Goal: Information Seeking & Learning: Learn about a topic

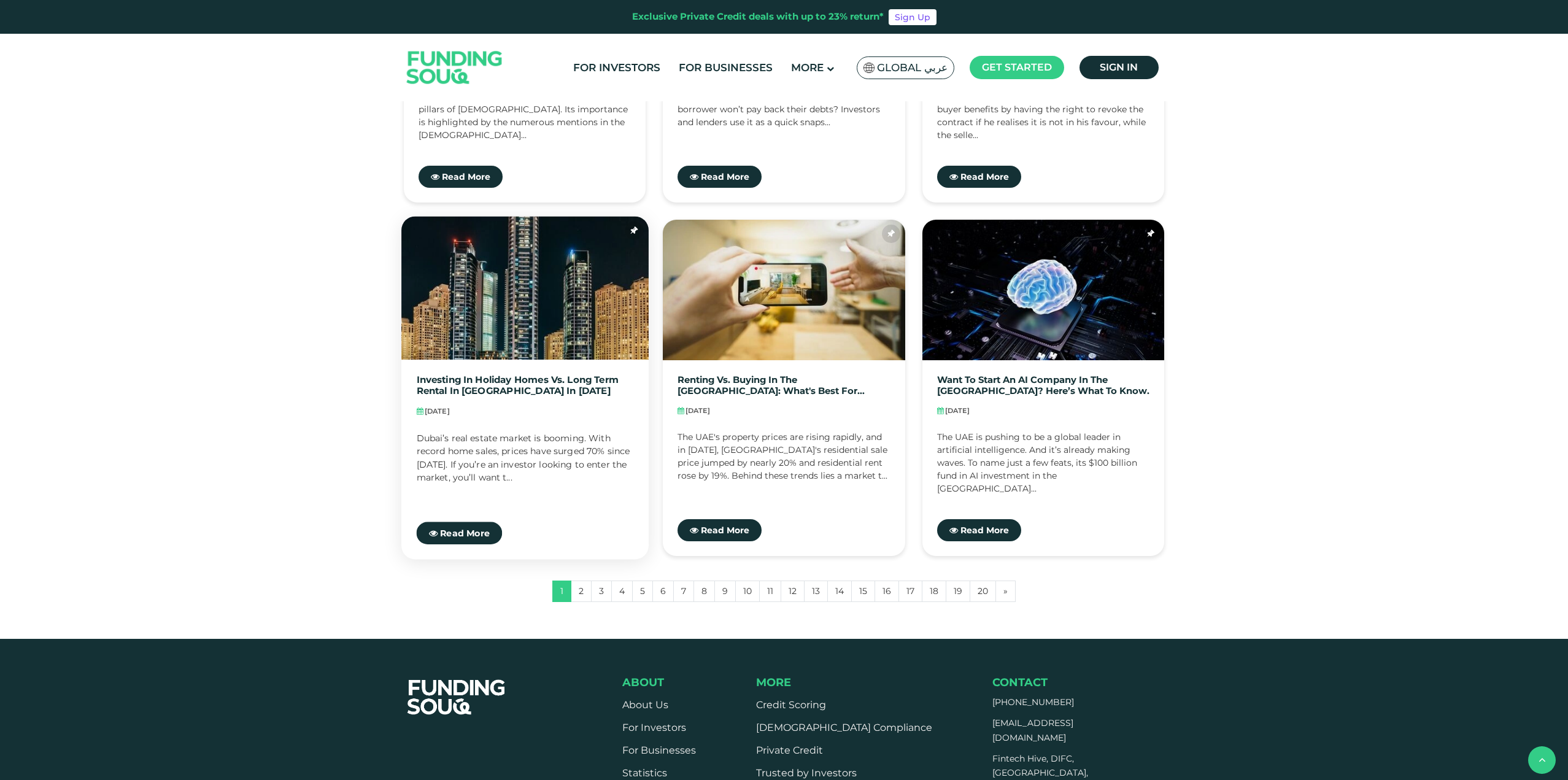
scroll to position [921, 0]
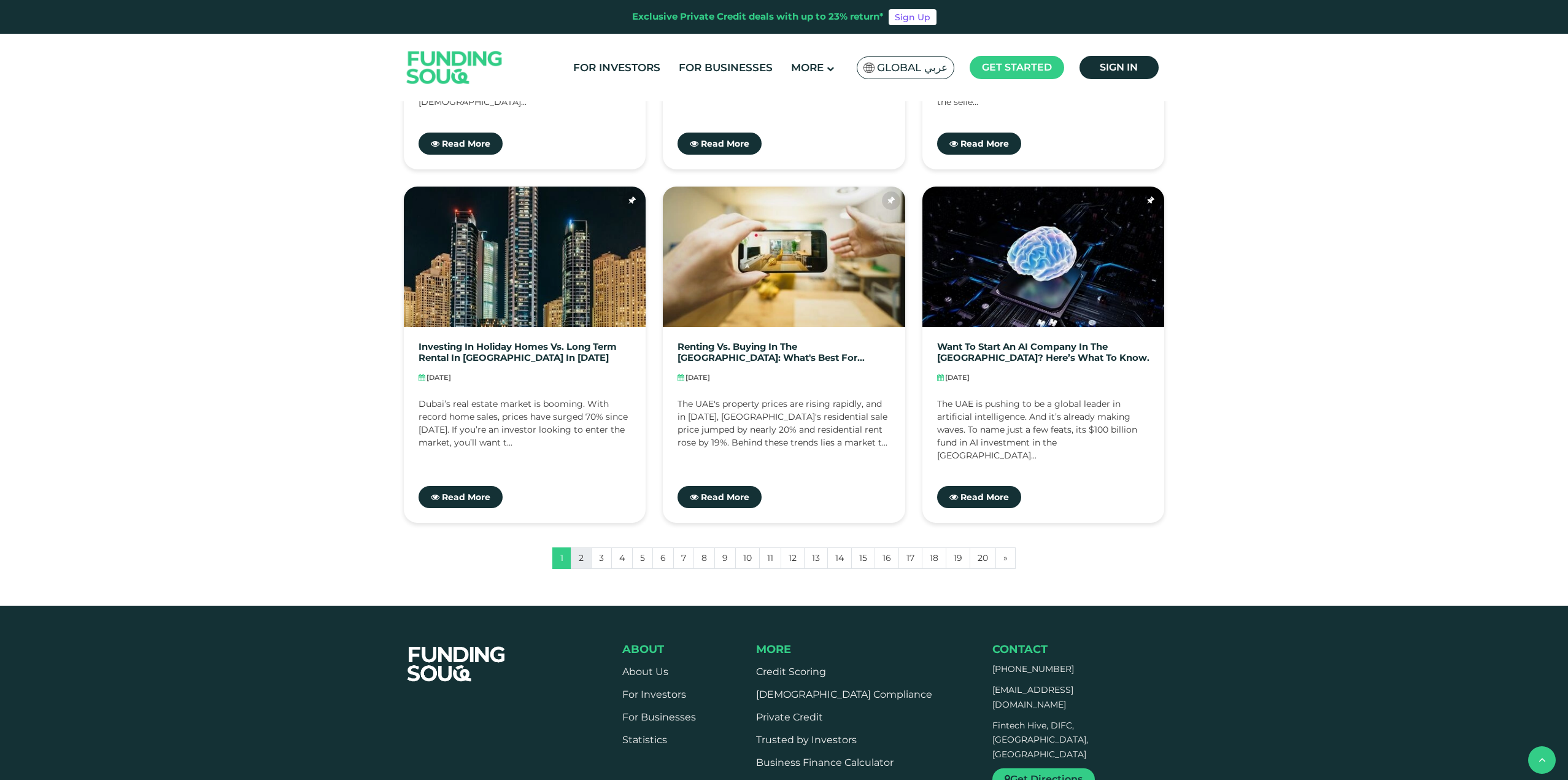
click at [584, 555] on link "2" at bounding box center [581, 558] width 21 height 21
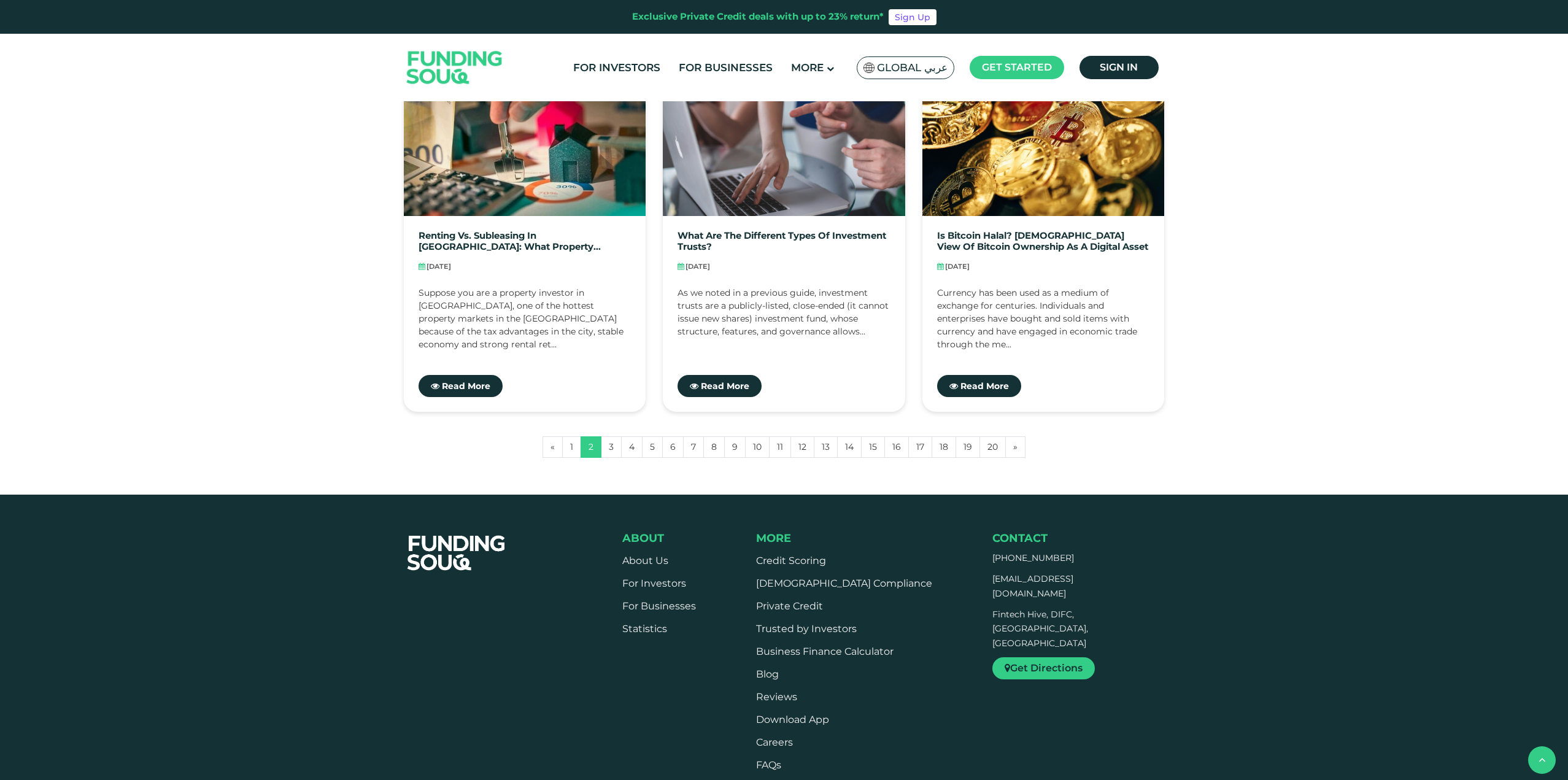
scroll to position [1043, 0]
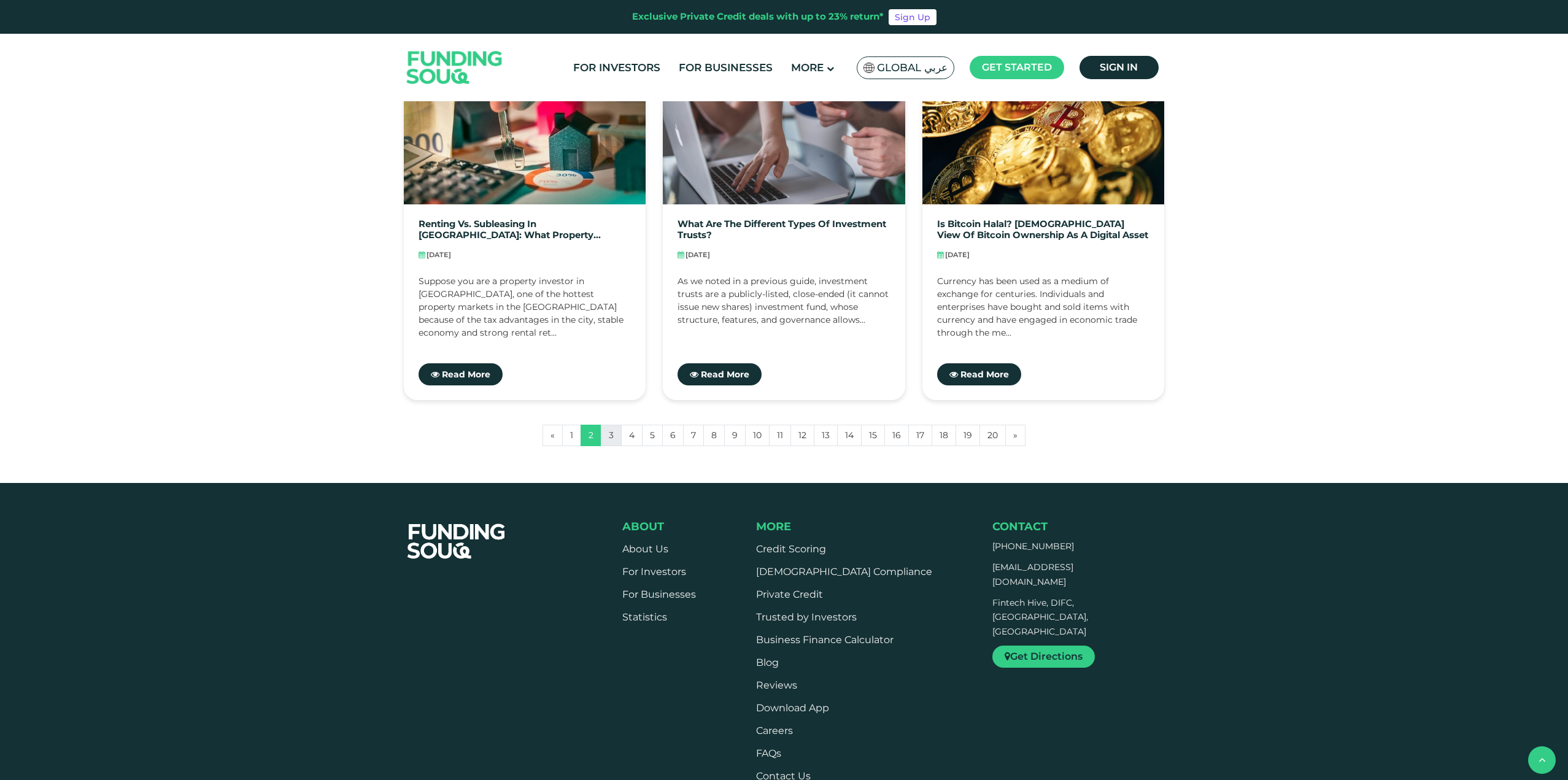
click at [617, 436] on link "3" at bounding box center [611, 435] width 21 height 21
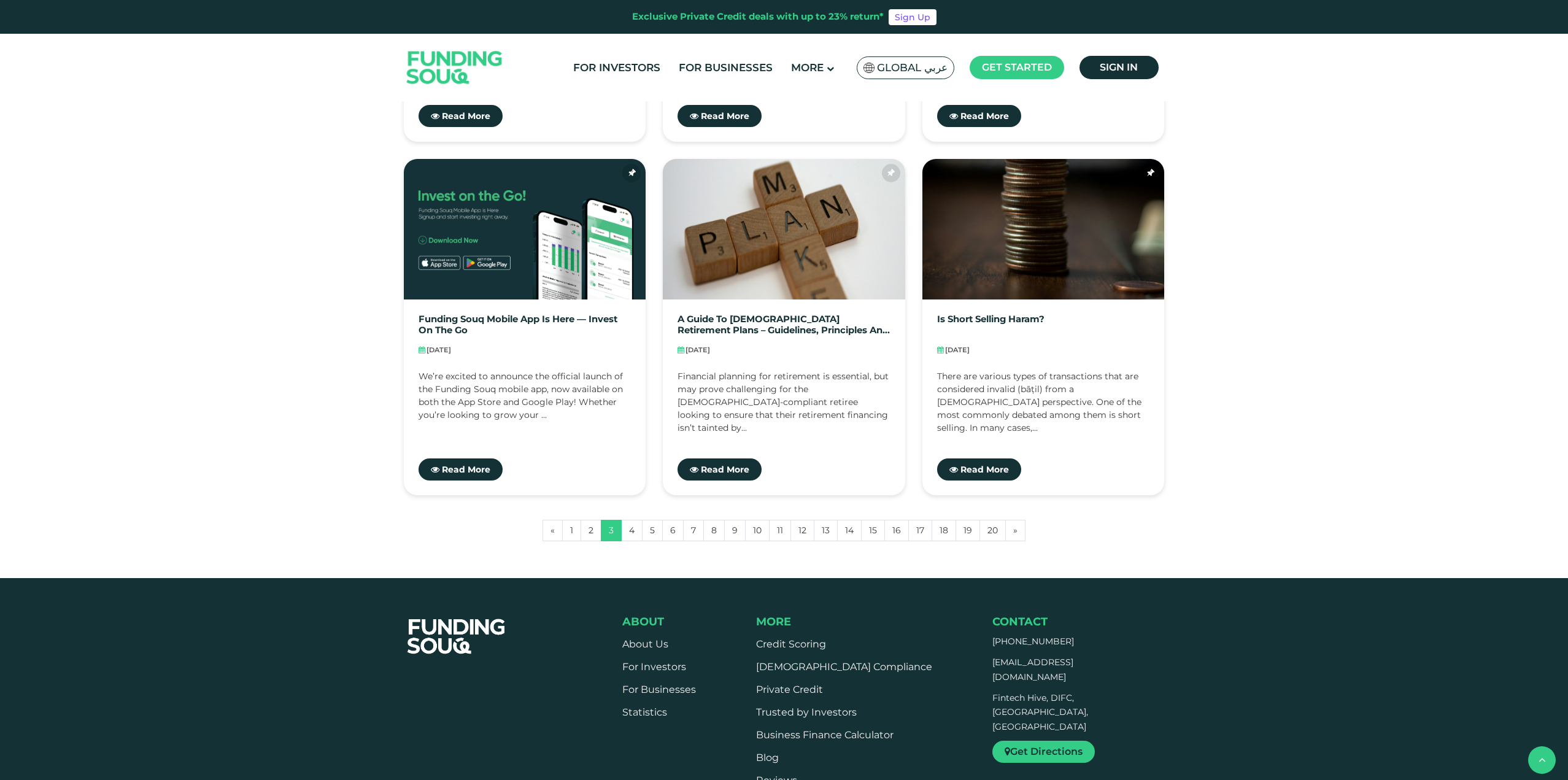
scroll to position [982, 0]
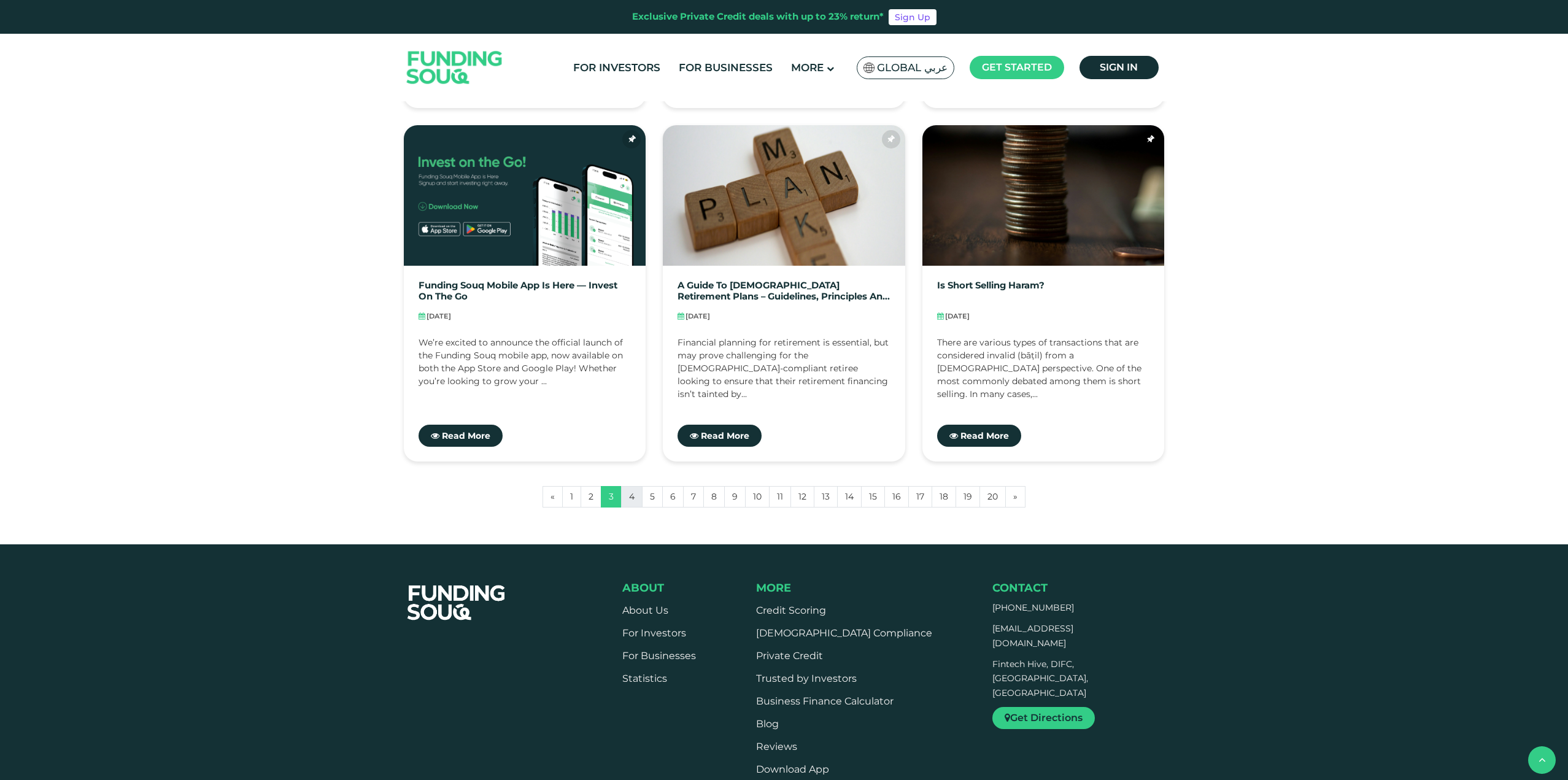
click at [637, 498] on link "4" at bounding box center [631, 496] width 21 height 21
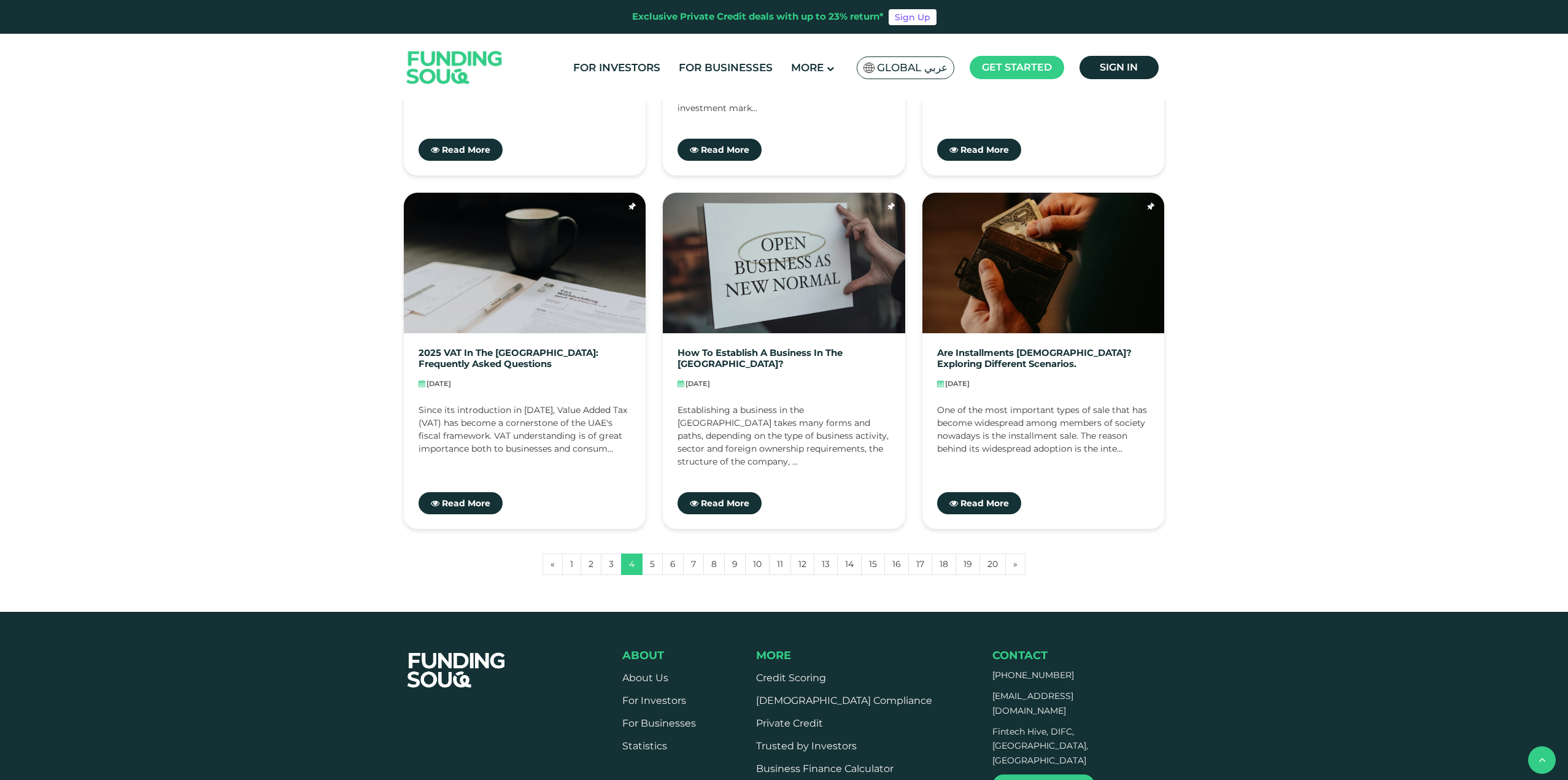
scroll to position [921, 0]
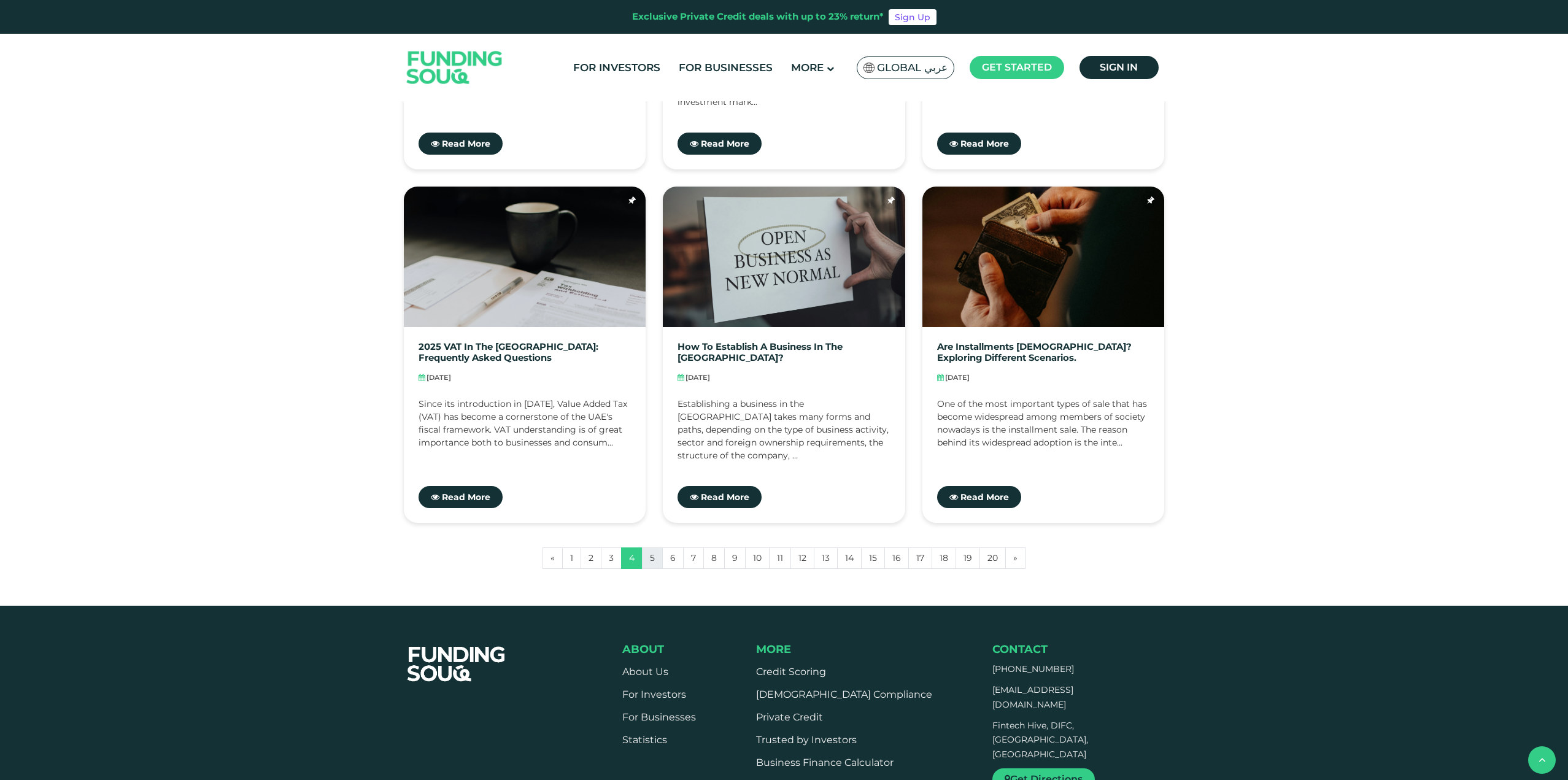
click at [651, 565] on link "5" at bounding box center [652, 558] width 21 height 21
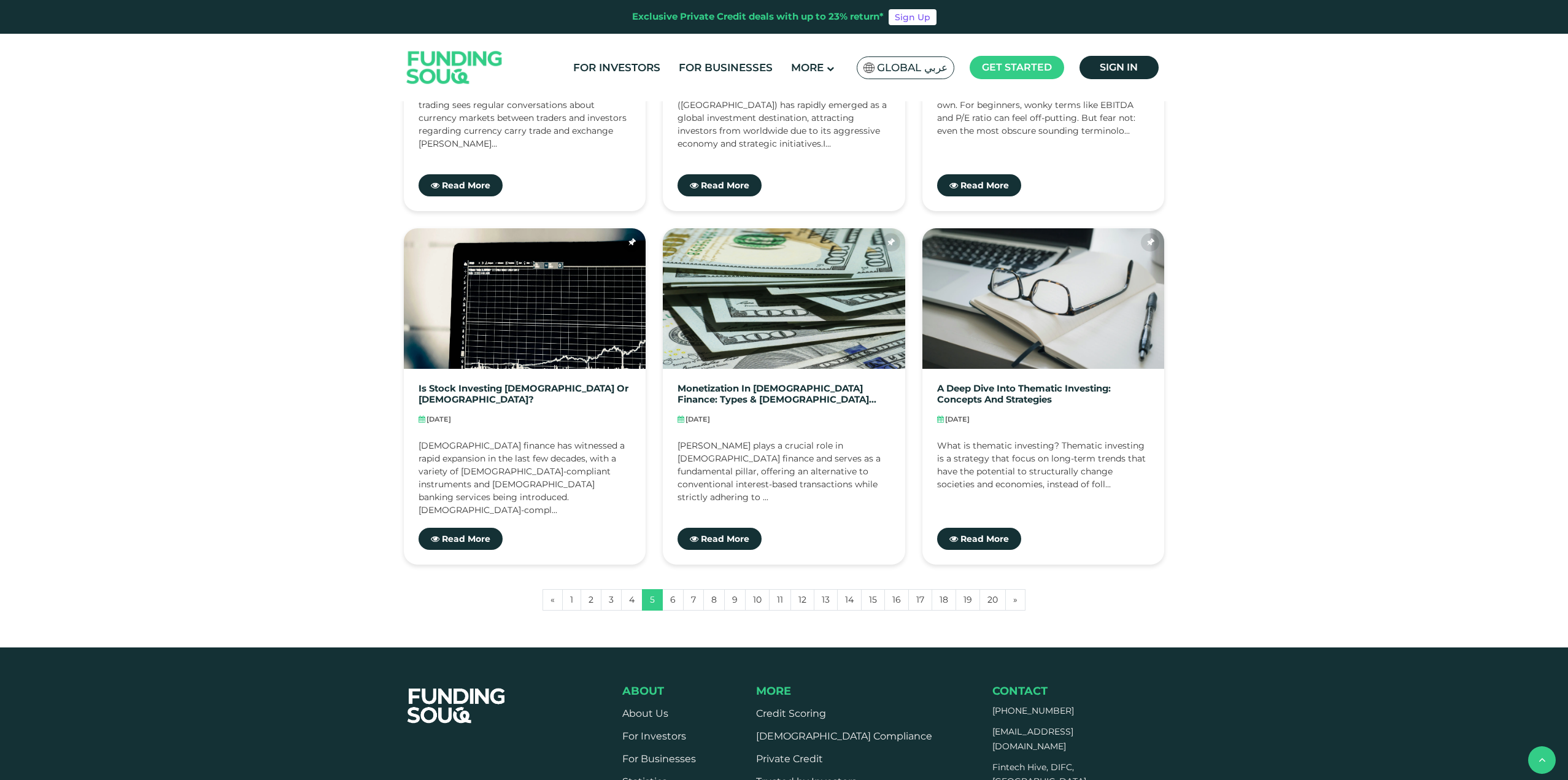
scroll to position [921, 0]
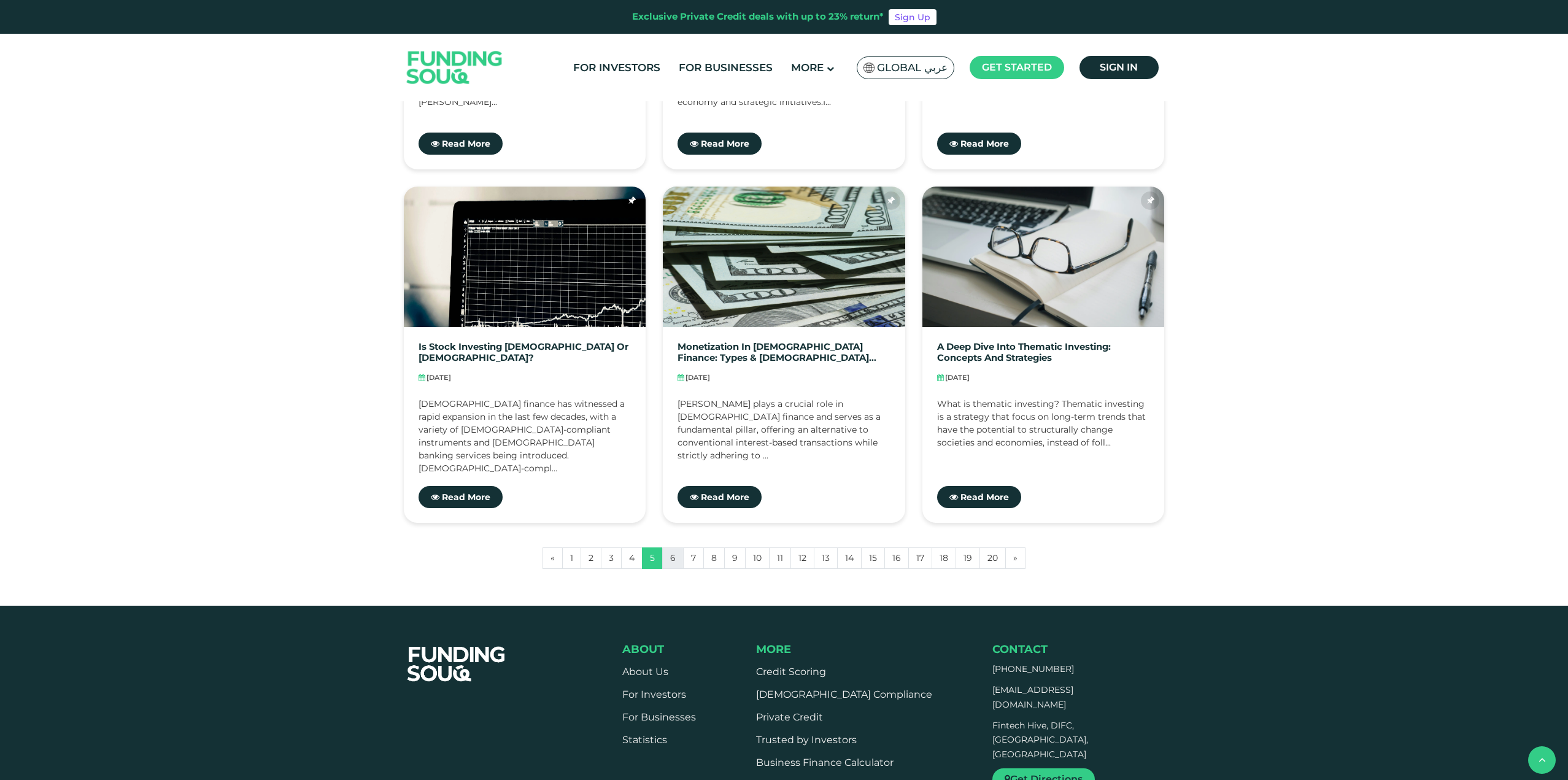
click at [675, 562] on link "6" at bounding box center [673, 558] width 21 height 21
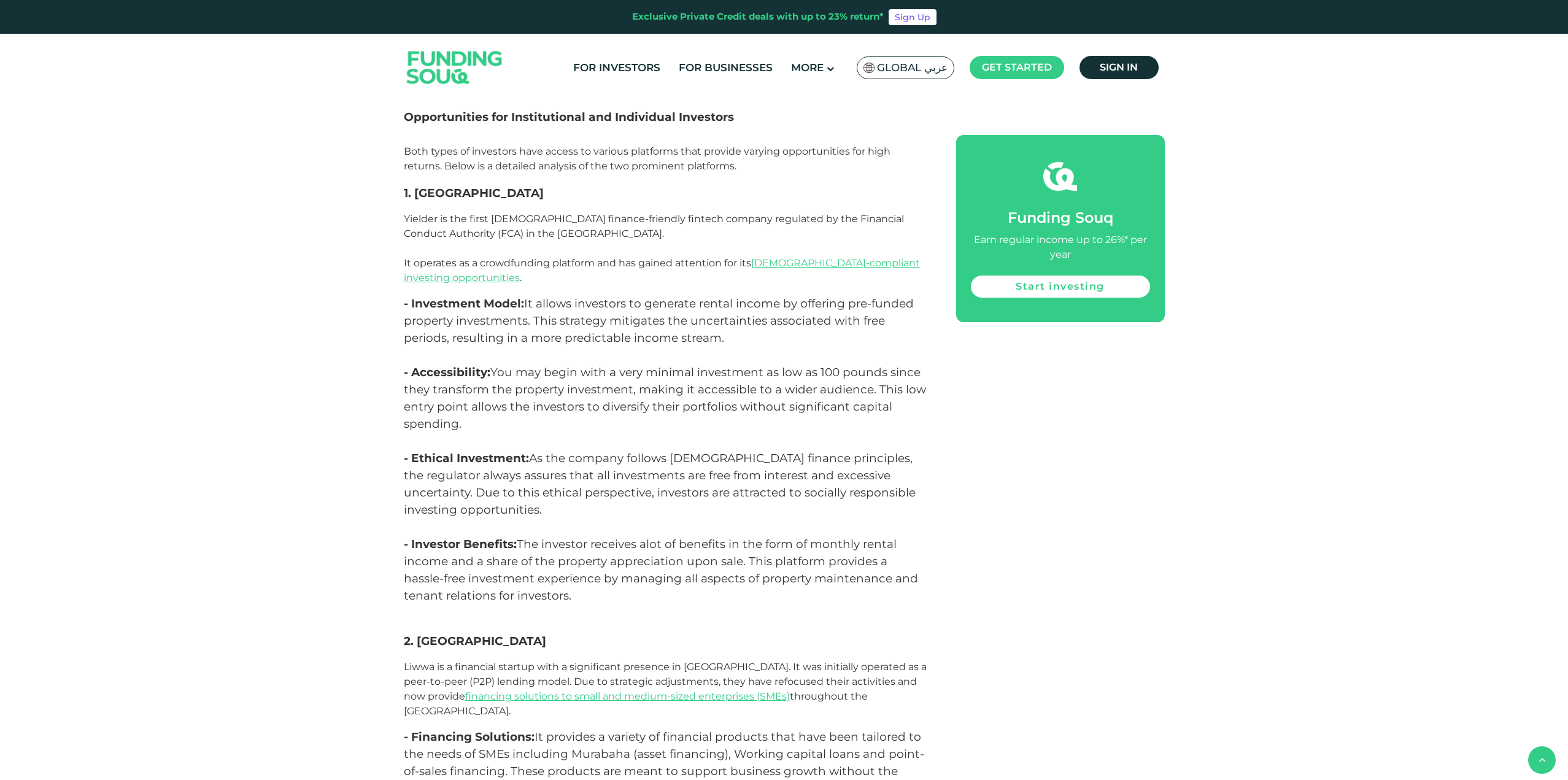
scroll to position [3353, 0]
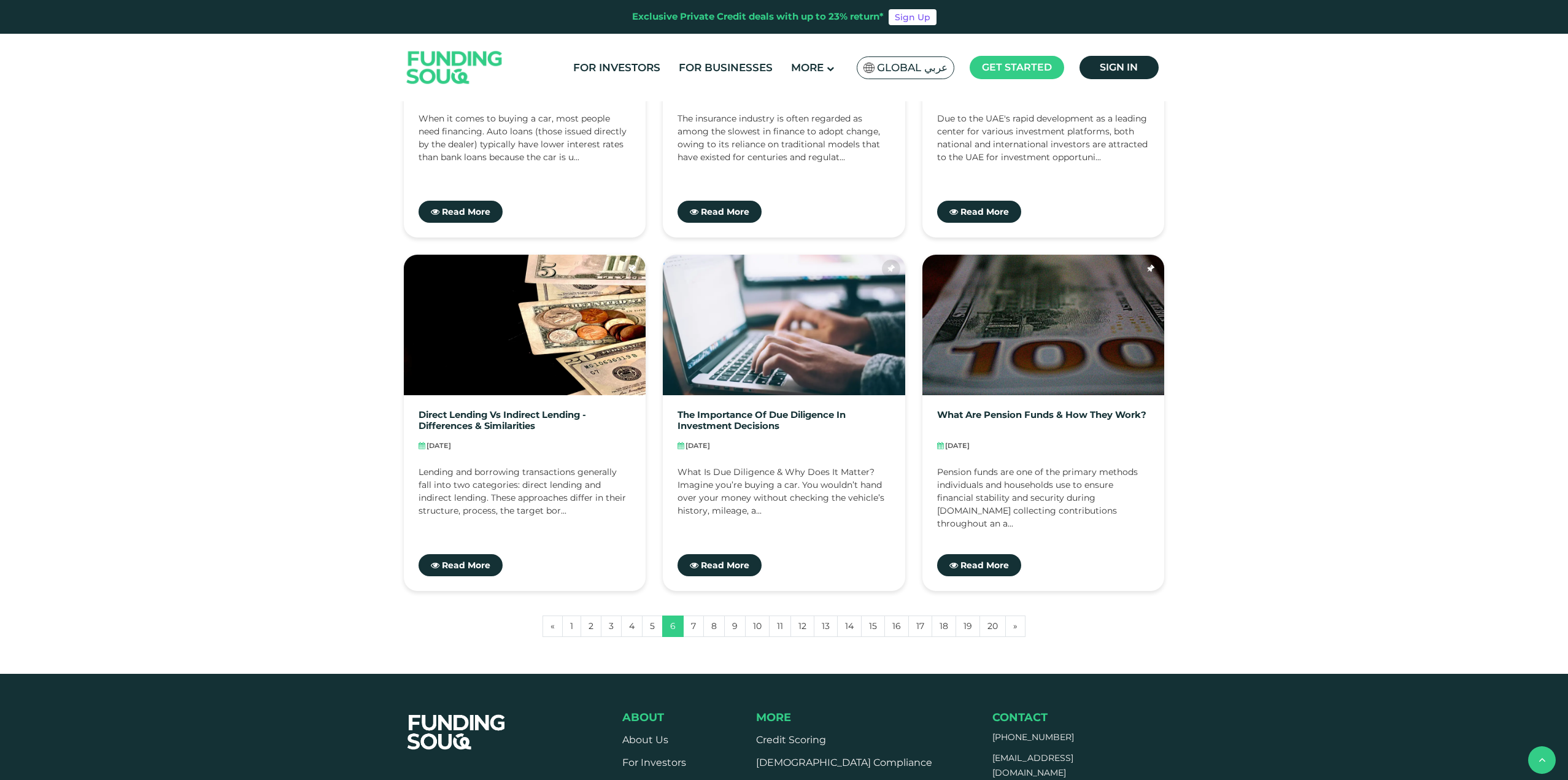
scroll to position [859, 0]
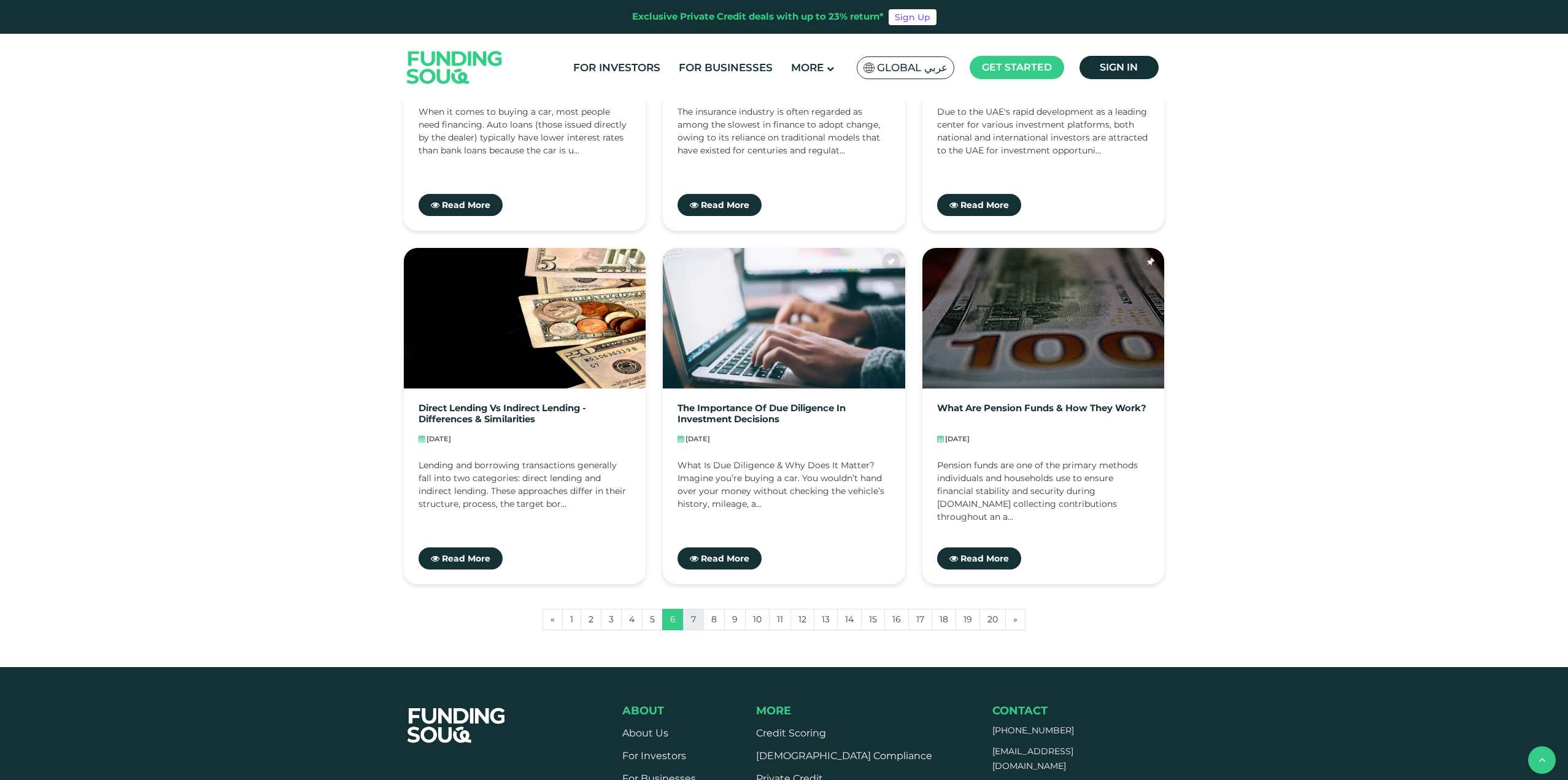
click at [698, 624] on link "7" at bounding box center [693, 619] width 21 height 21
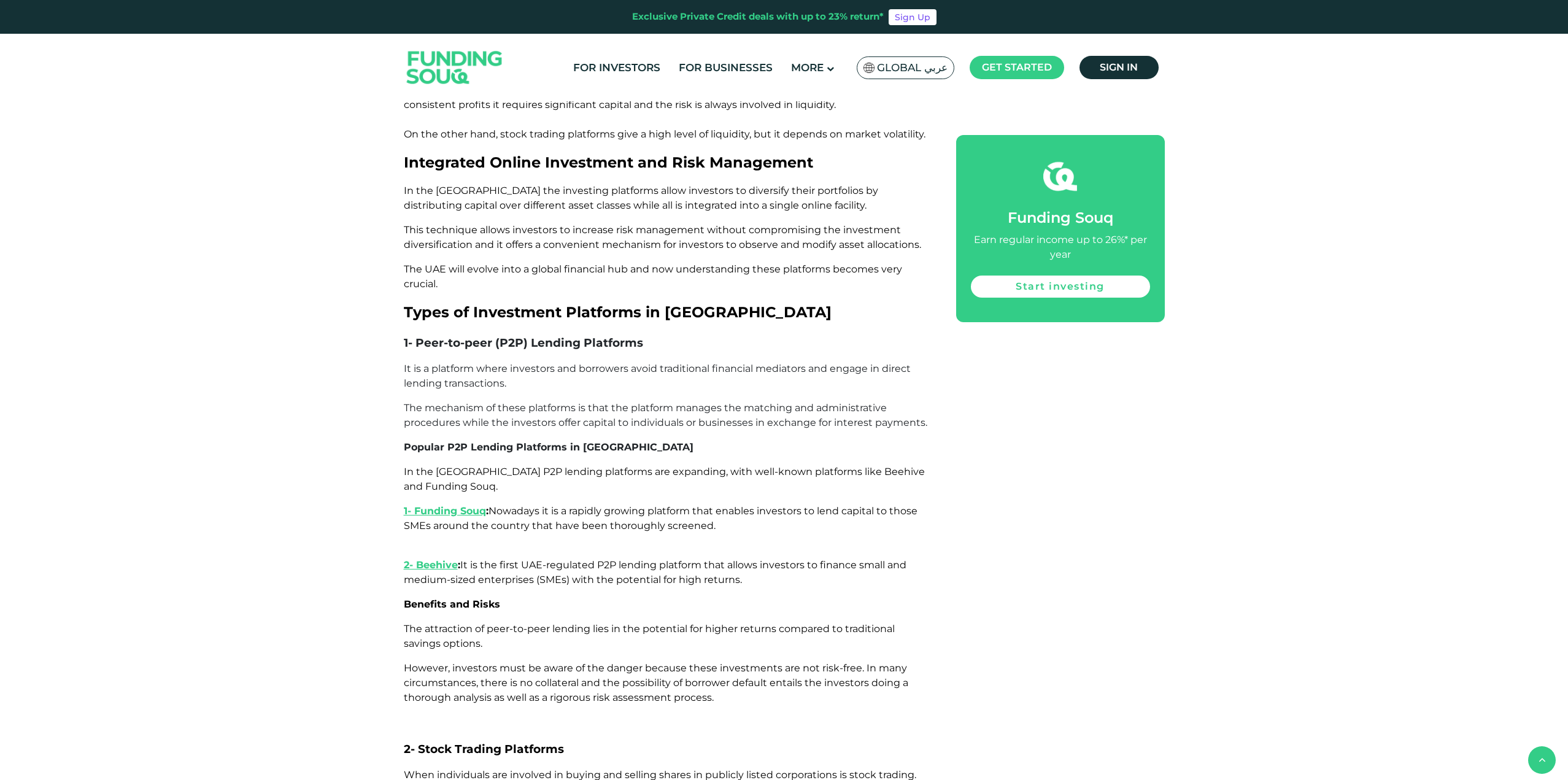
scroll to position [1472, 0]
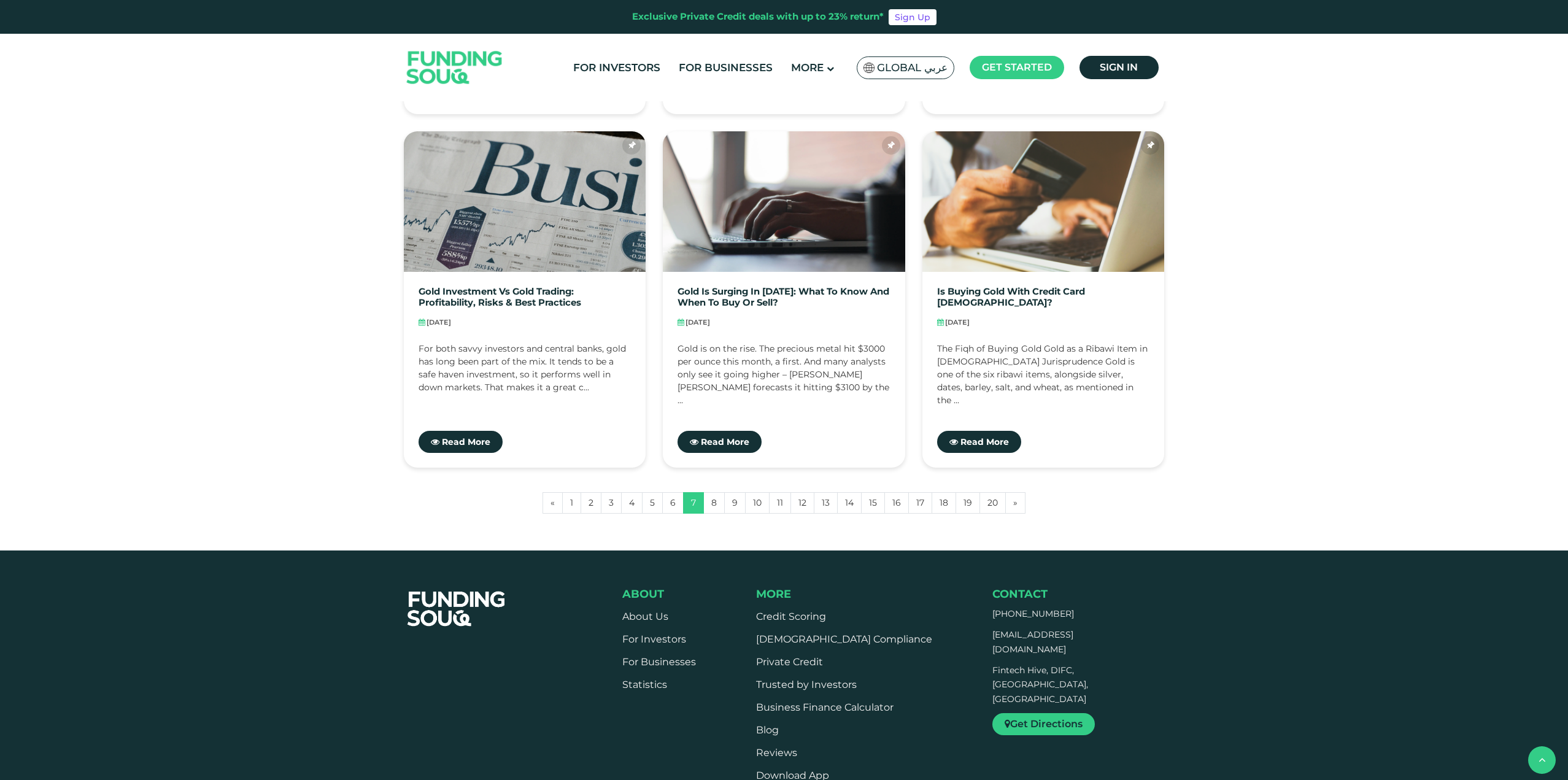
scroll to position [982, 0]
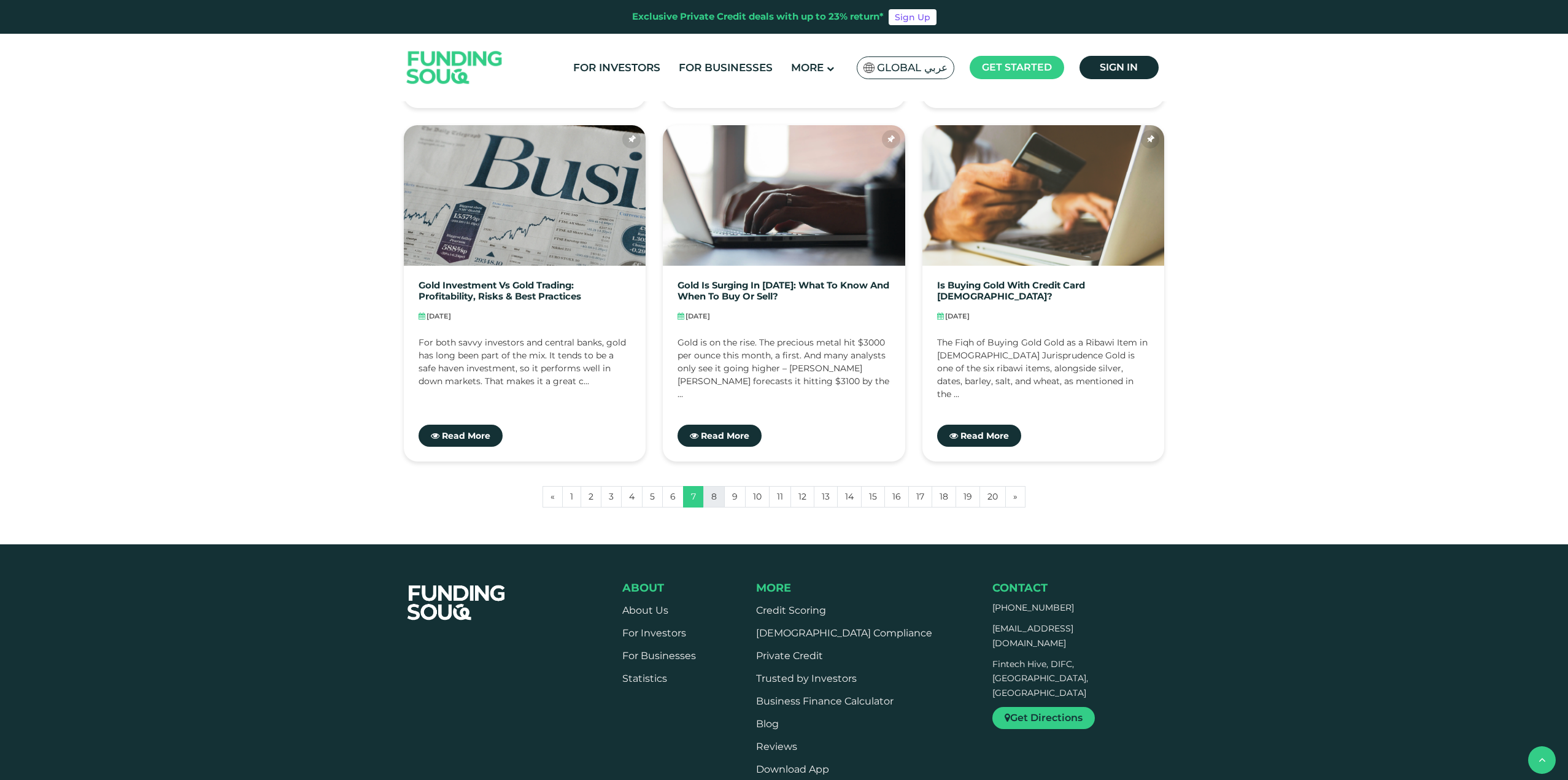
click at [709, 504] on link "8" at bounding box center [714, 496] width 21 height 21
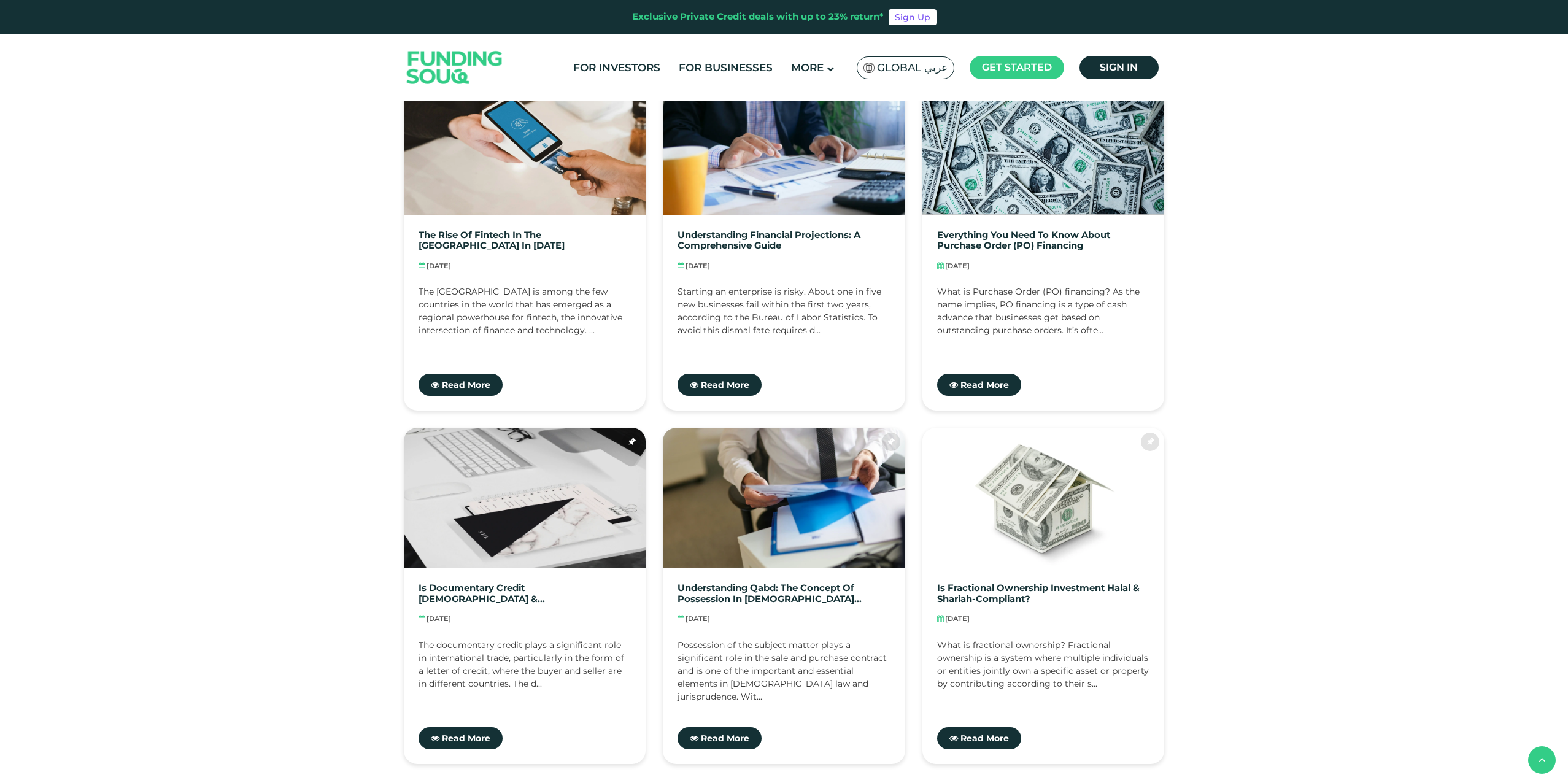
scroll to position [798, 0]
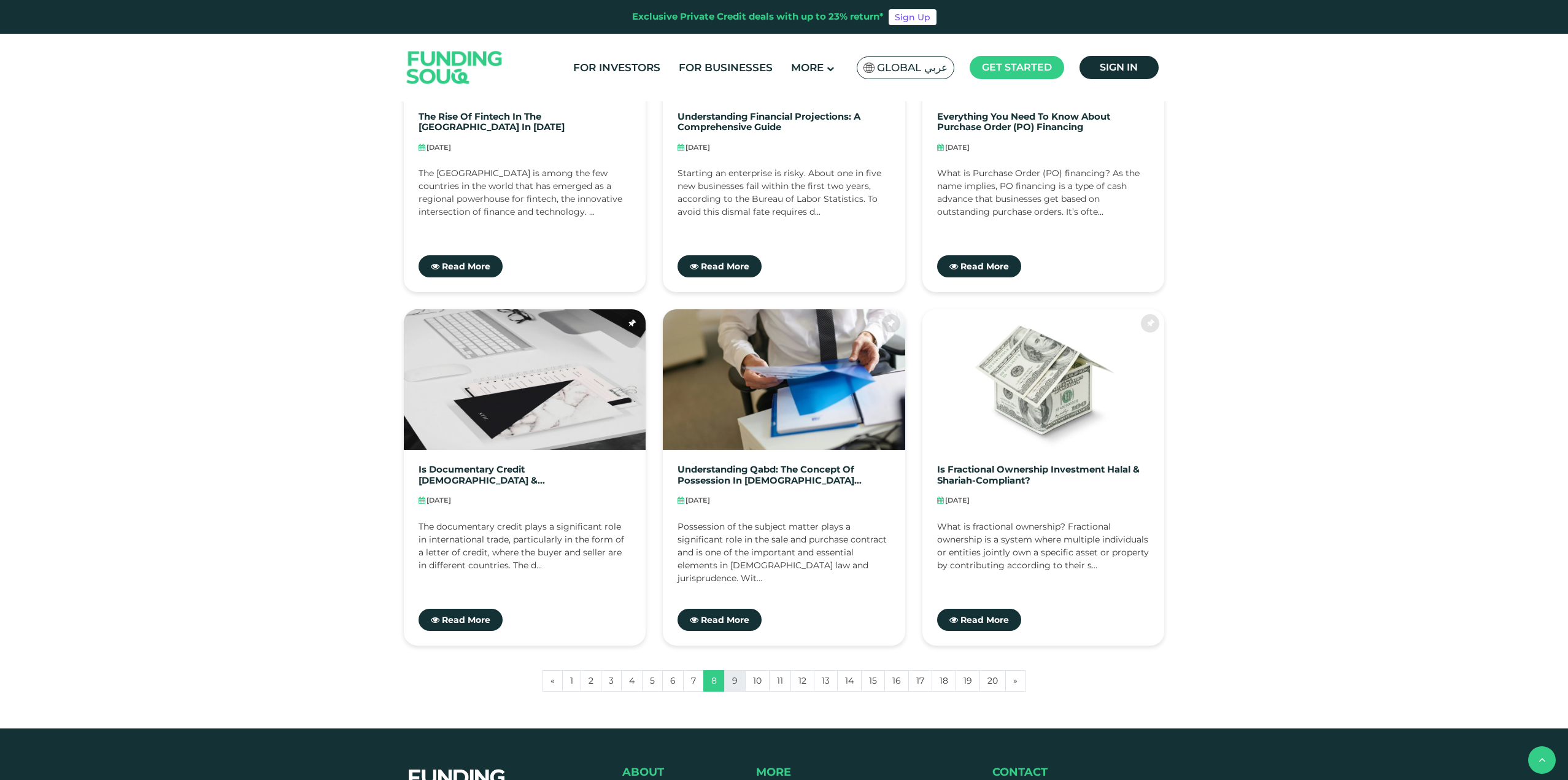
click at [738, 681] on link "9" at bounding box center [734, 681] width 21 height 21
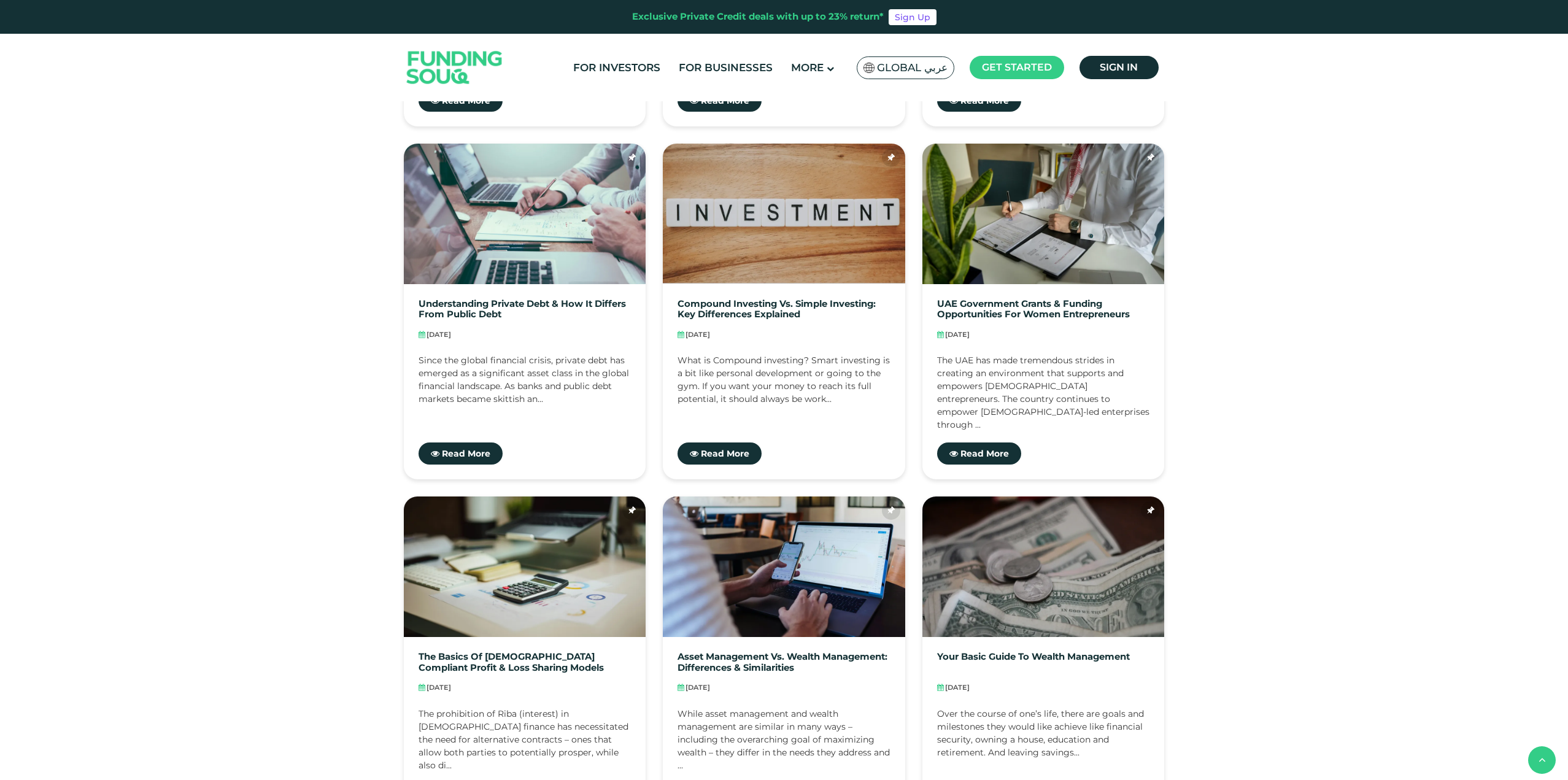
scroll to position [307, 0]
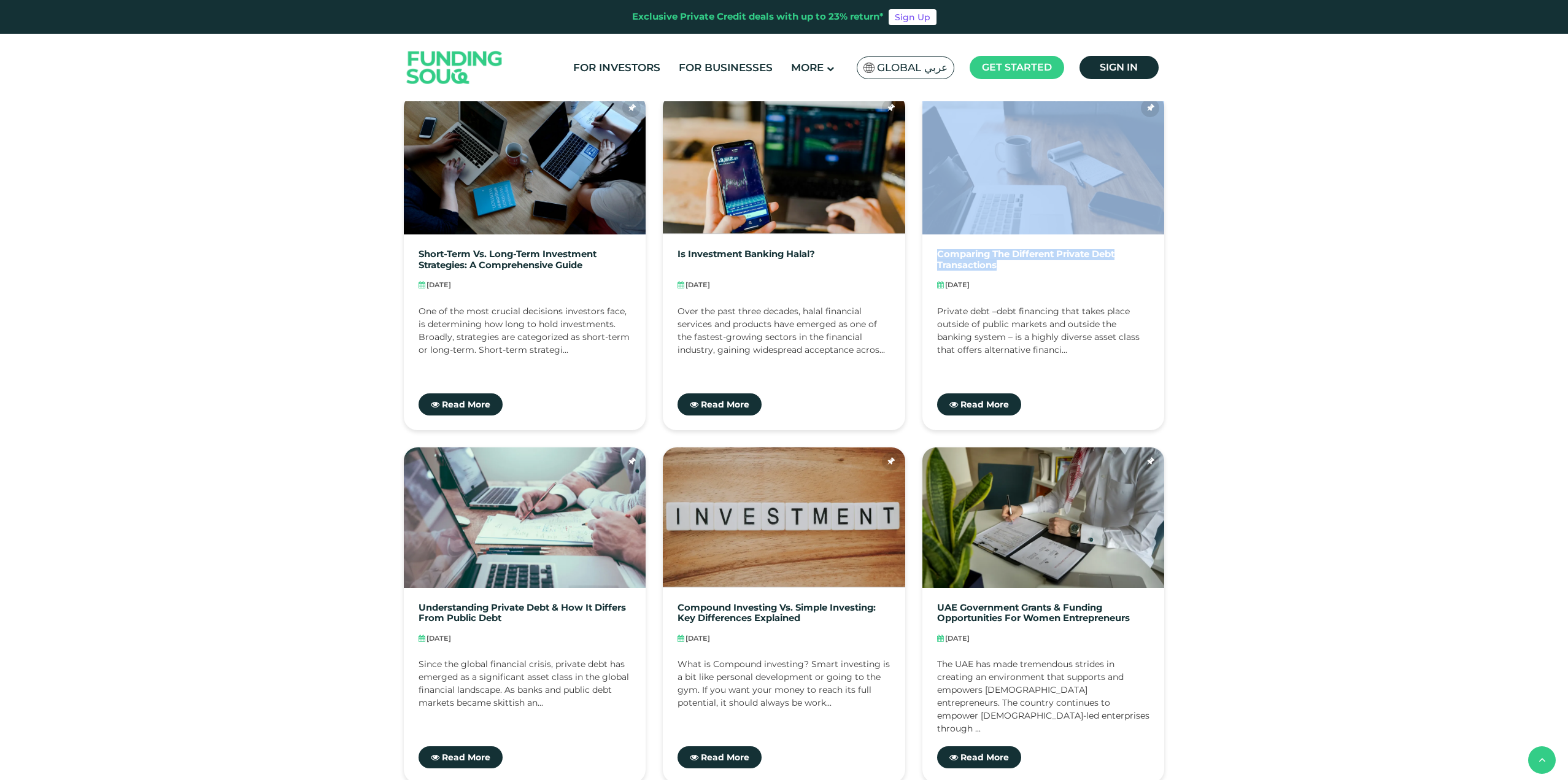
drag, startPoint x: 1567, startPoint y: 269, endPoint x: 1570, endPoint y: 109, distance: 160.0
click at [1567, 109] on html "Exclusive Private Credit deals with up to 23% return* Sign Up For Investors For…" at bounding box center [784, 83] width 1568 height 780
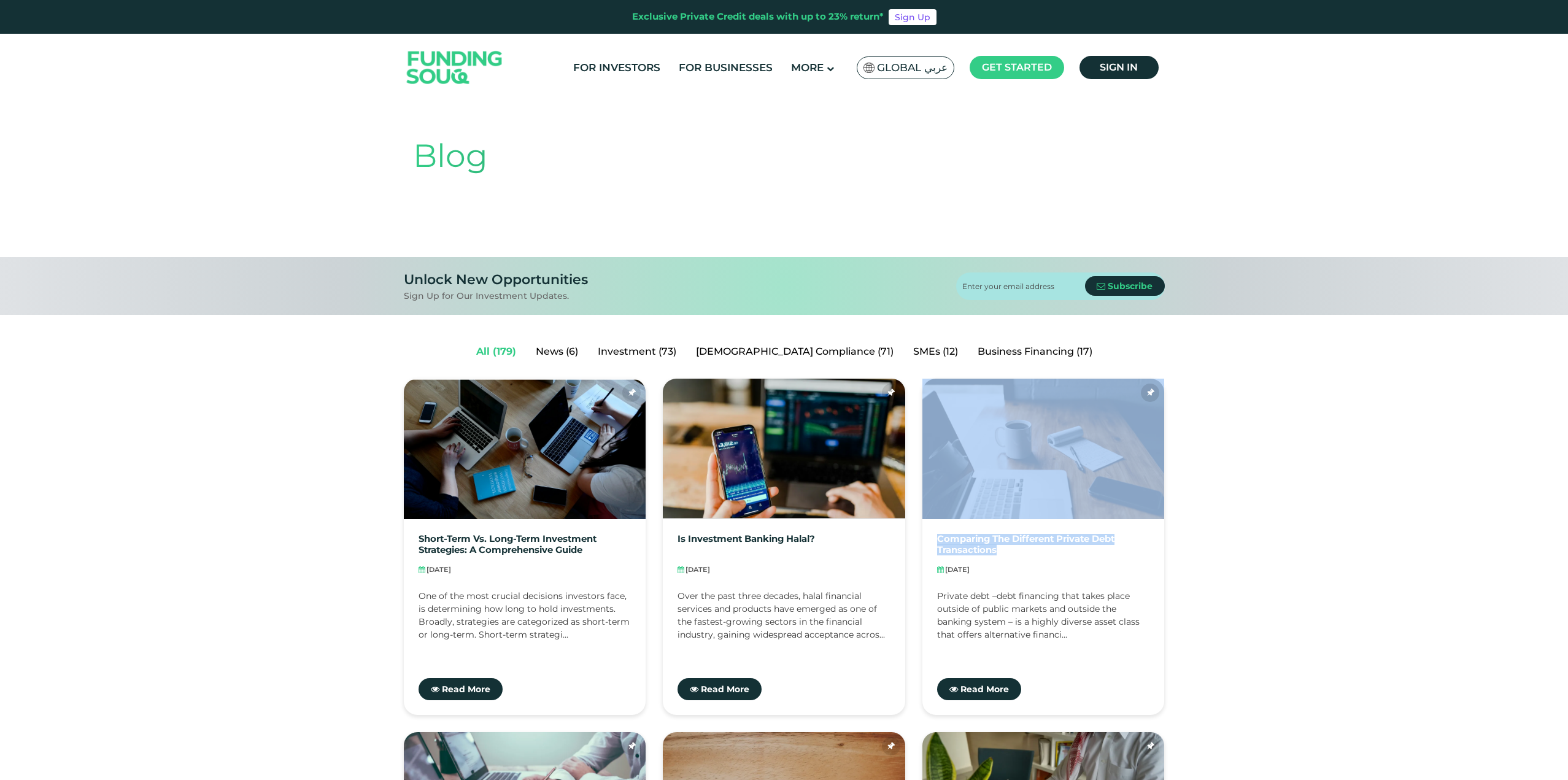
scroll to position [0, 0]
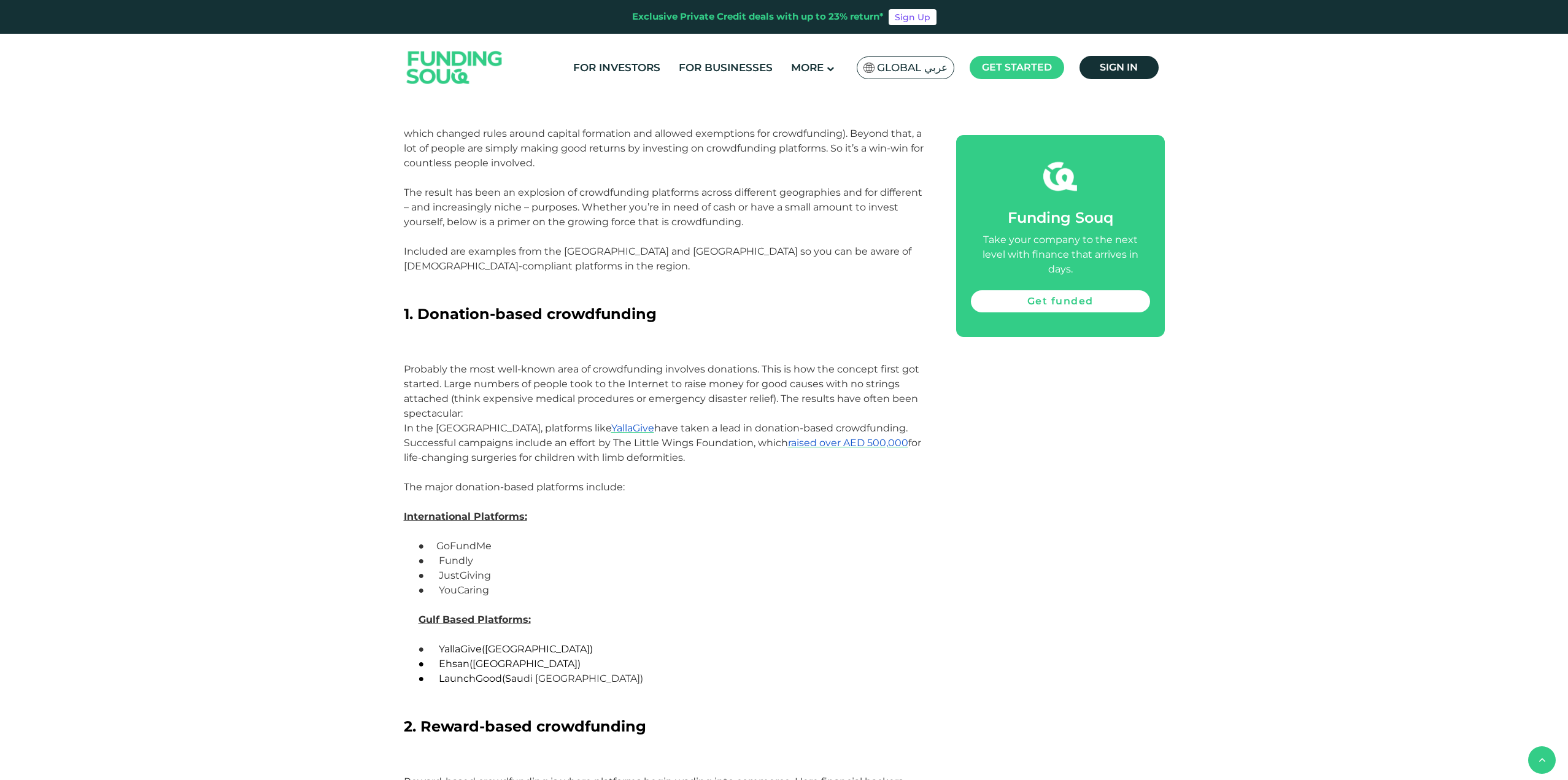
scroll to position [1043, 0]
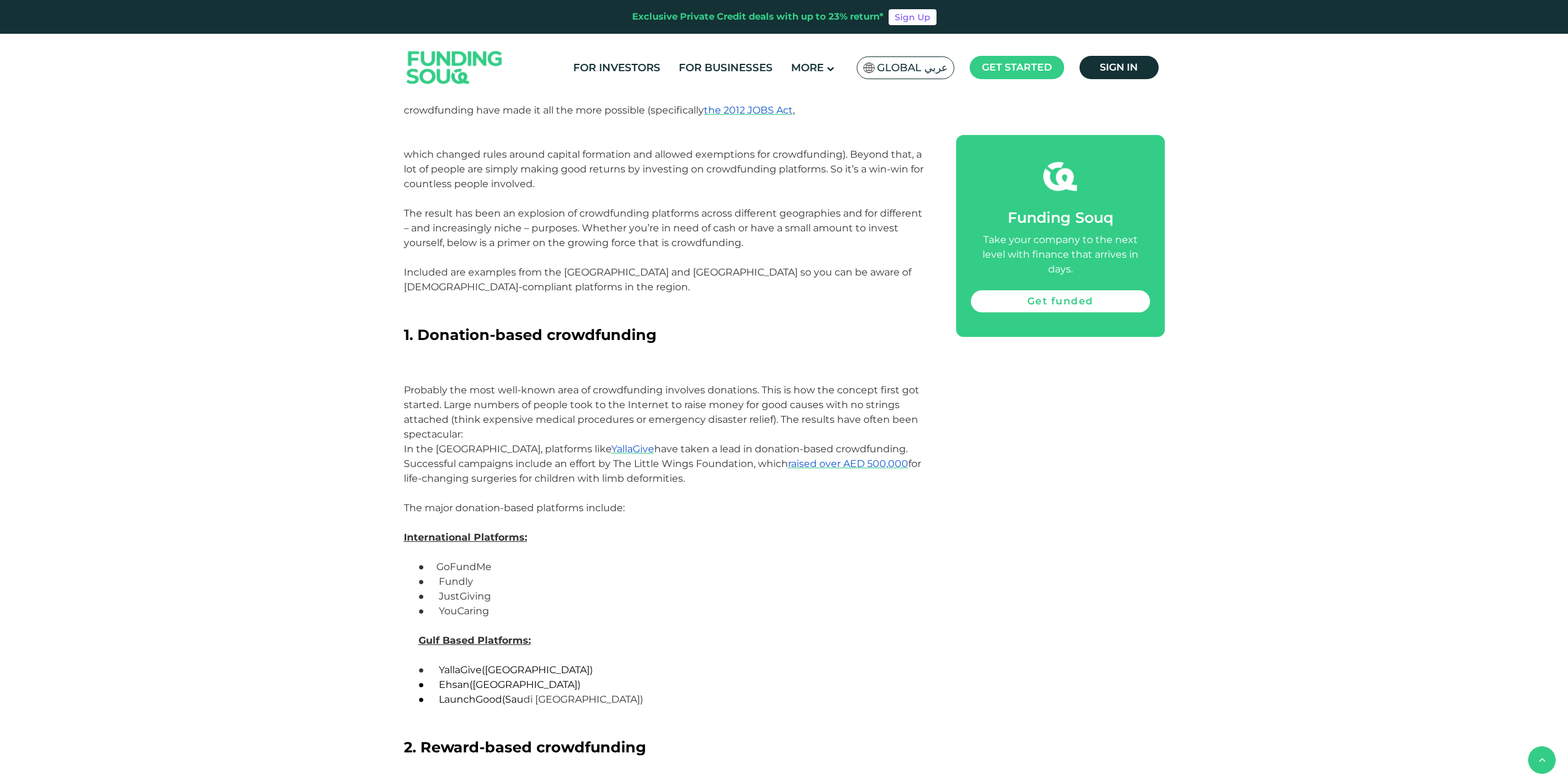
drag, startPoint x: 1565, startPoint y: 198, endPoint x: 1565, endPoint y: 190, distance: 8.0
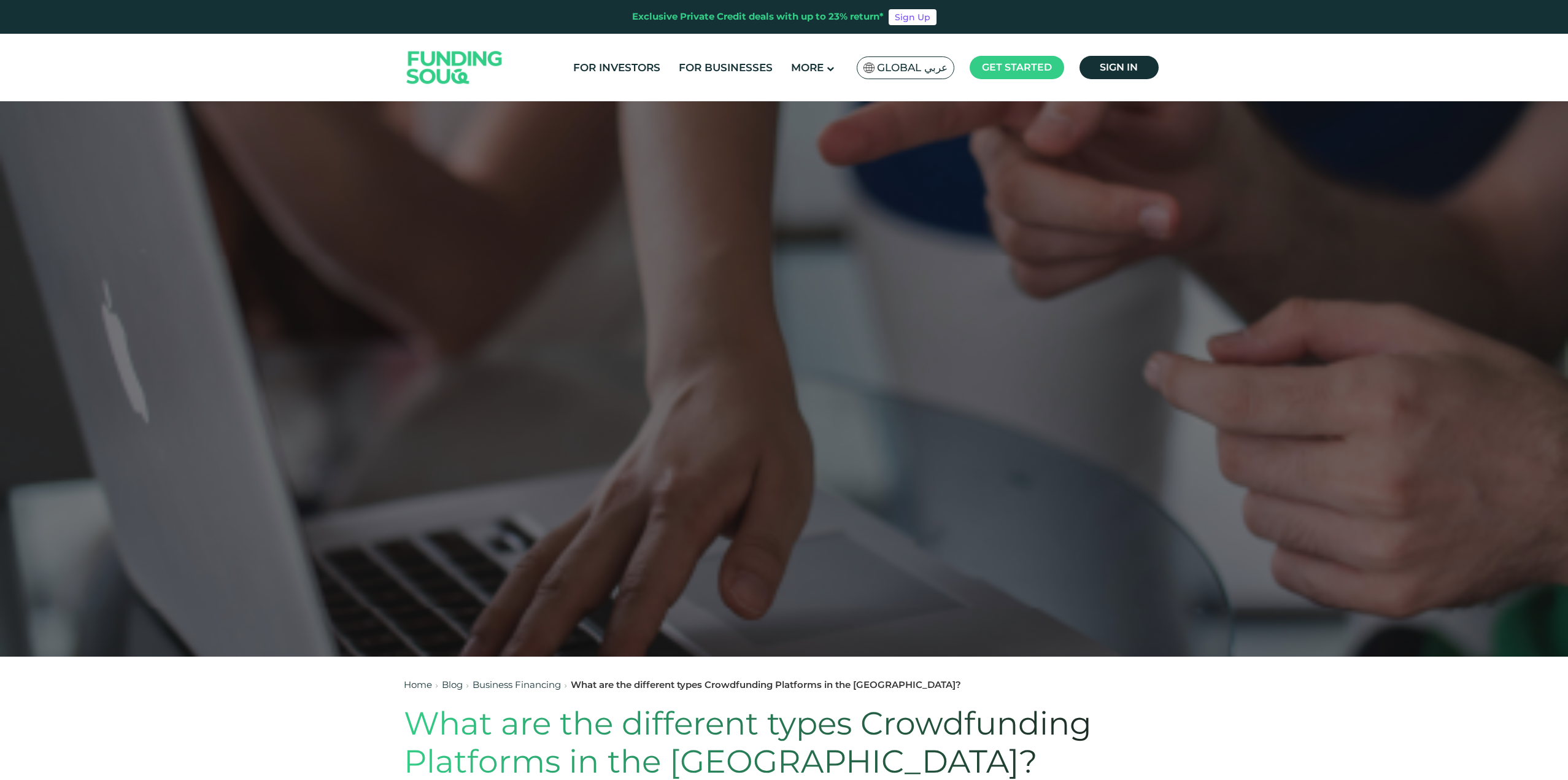
scroll to position [0, 0]
